Goal: Transaction & Acquisition: Purchase product/service

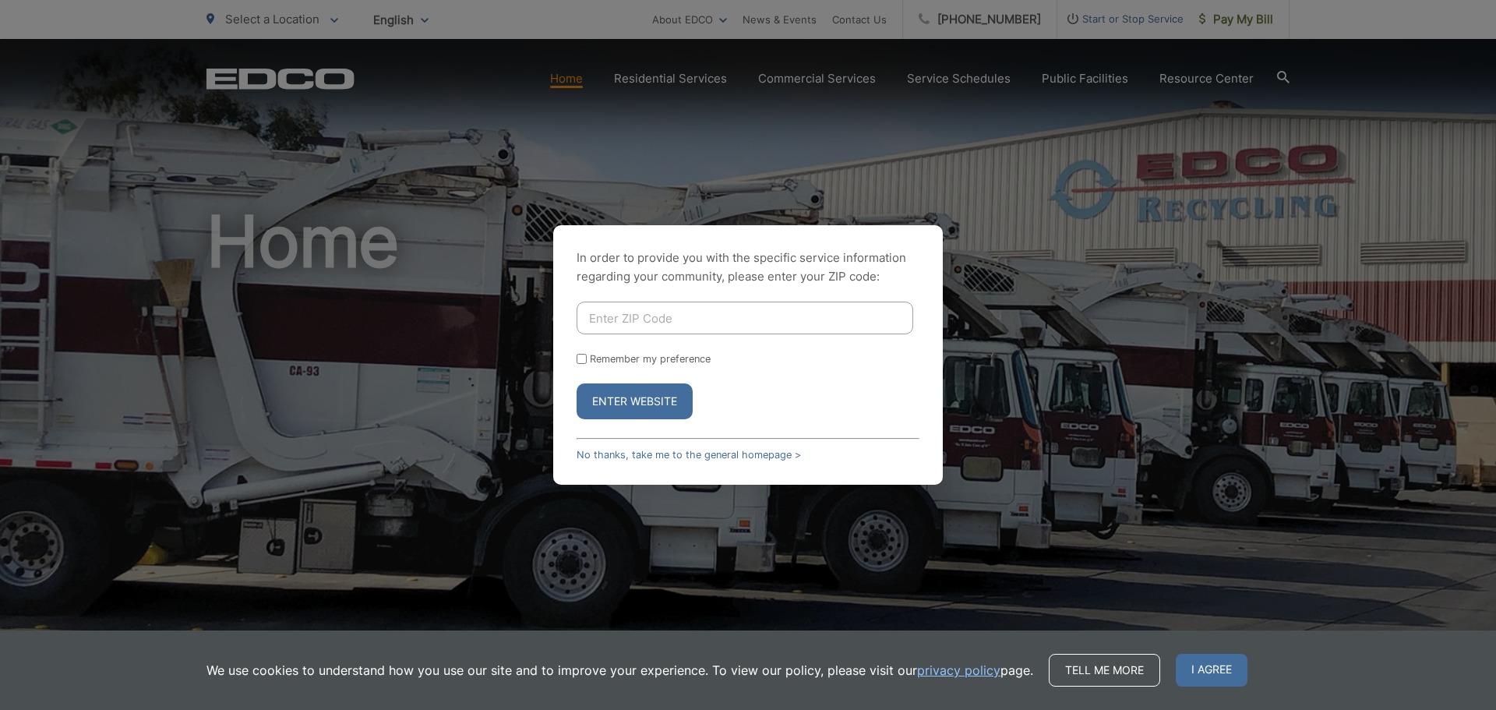
click at [768, 330] on input "Enter ZIP Code" at bounding box center [745, 318] width 337 height 33
type input "92007"
click at [577, 383] on button "Enter Website" at bounding box center [635, 401] width 116 height 36
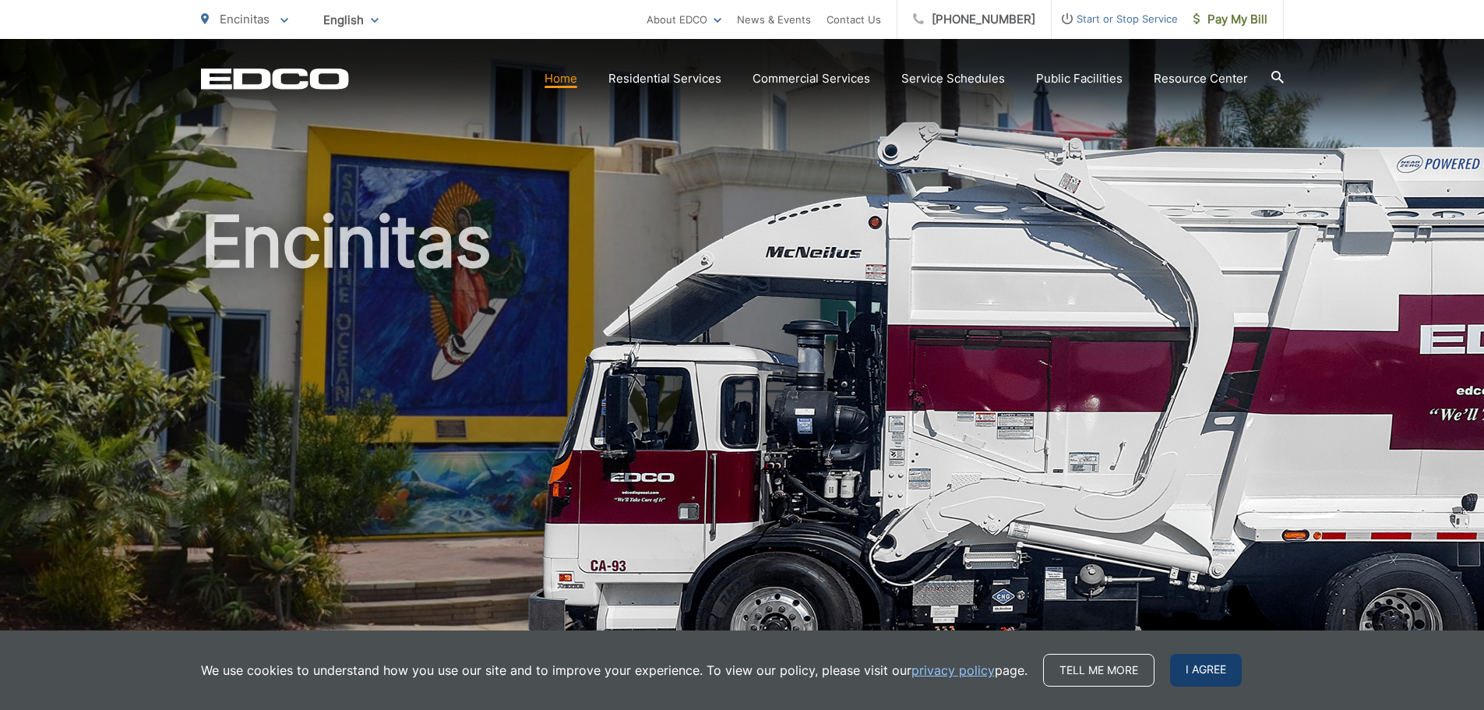
click at [1191, 662] on span "I agree" at bounding box center [1206, 670] width 72 height 33
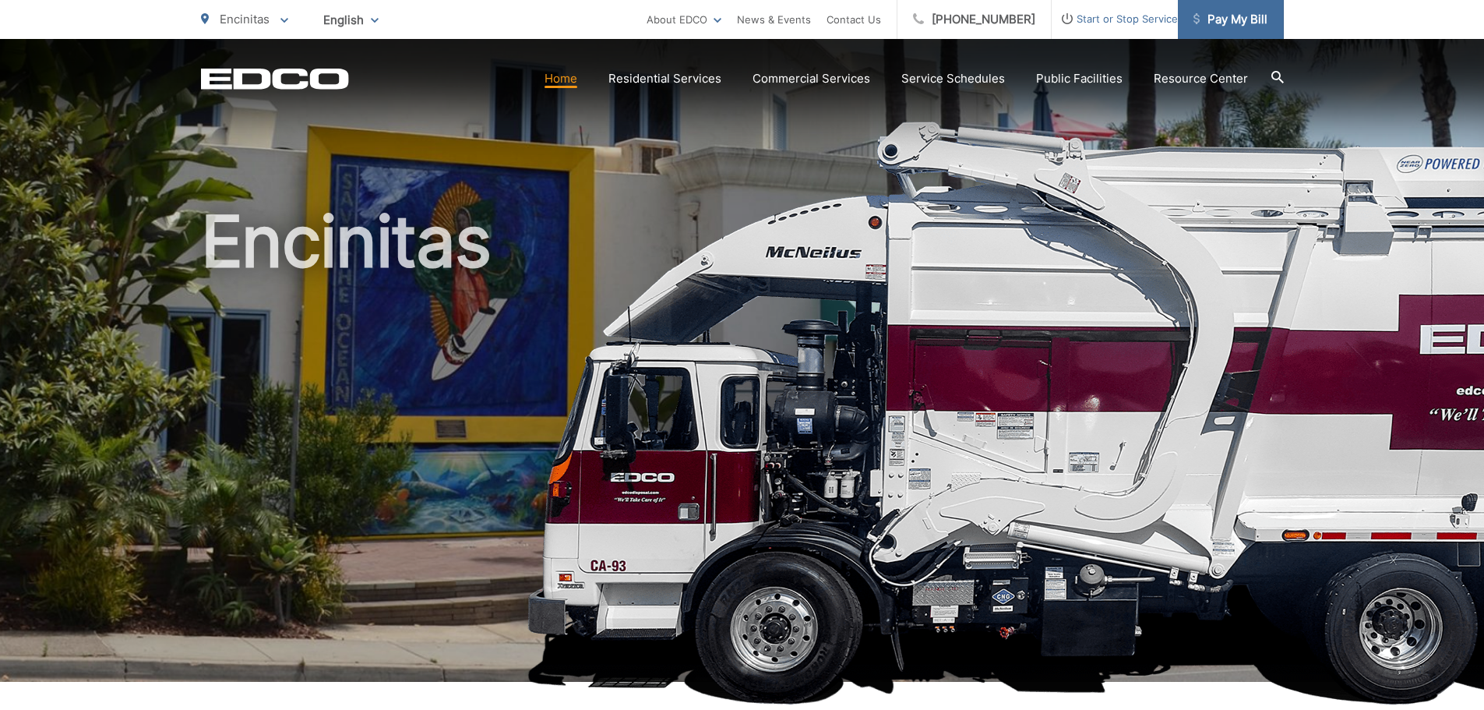
click at [1244, 24] on span "Pay My Bill" at bounding box center [1231, 19] width 74 height 19
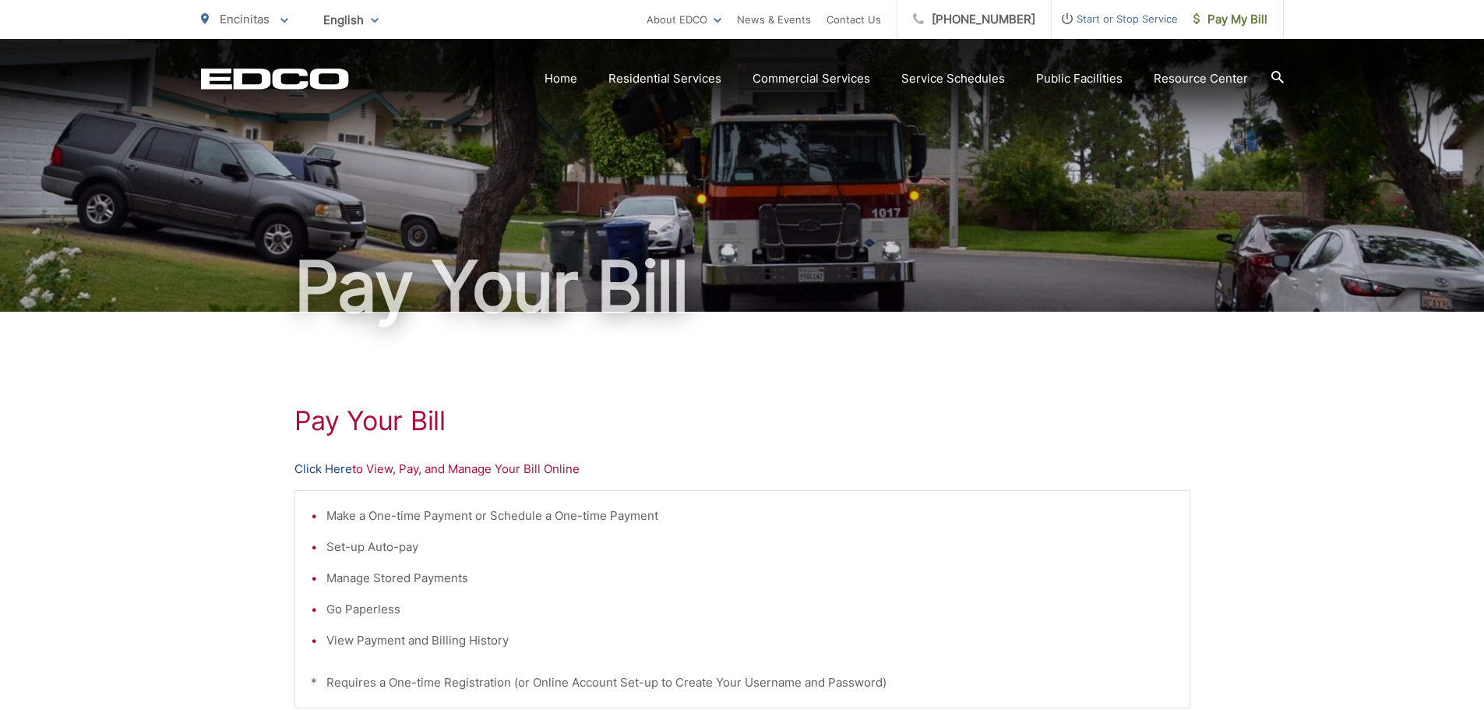
click at [319, 466] on link "Click Here" at bounding box center [324, 469] width 58 height 19
